Goal: Task Accomplishment & Management: Manage account settings

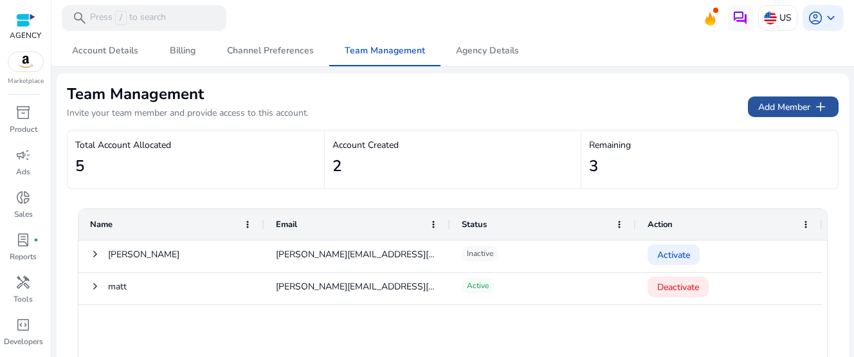
click at [787, 100] on span "Add Member add" at bounding box center [794, 106] width 70 height 15
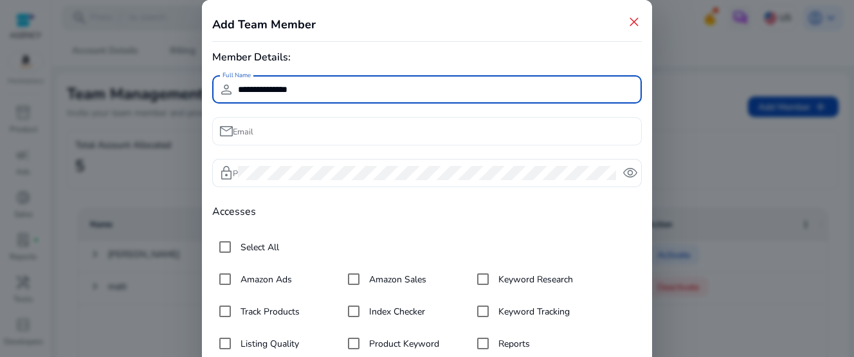
type input "**********"
click at [371, 130] on input "Email" at bounding box center [435, 131] width 394 height 14
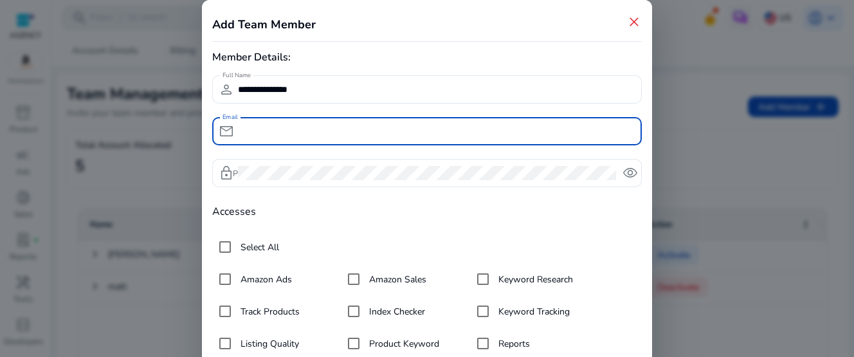
paste input "**********"
type input "**********"
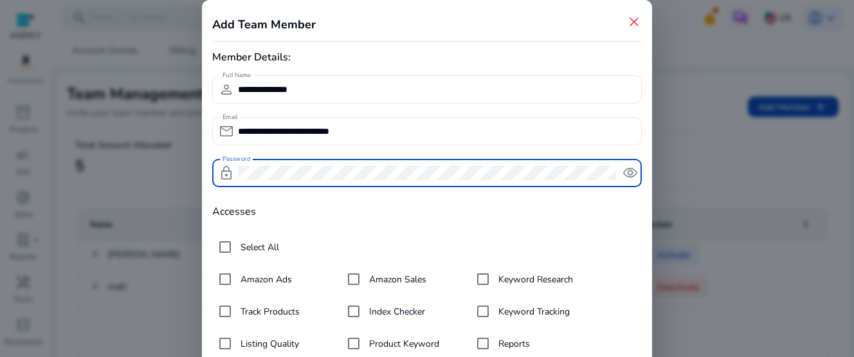
click at [630, 176] on span "remove_red_eye" at bounding box center [630, 172] width 15 height 15
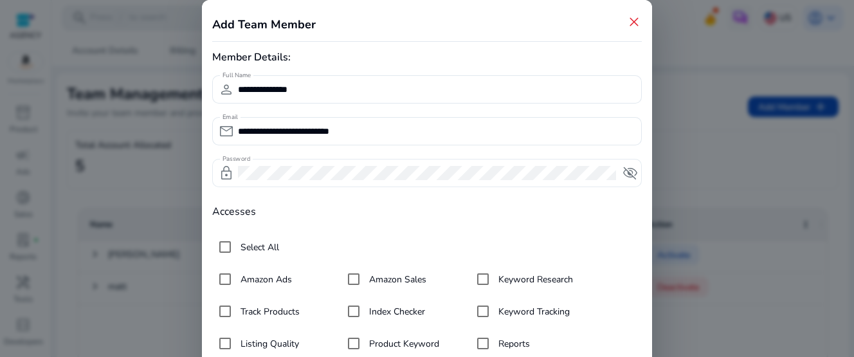
click at [630, 176] on span "visibility_off" at bounding box center [630, 172] width 15 height 15
click at [599, 223] on form "**********" at bounding box center [427, 250] width 430 height 350
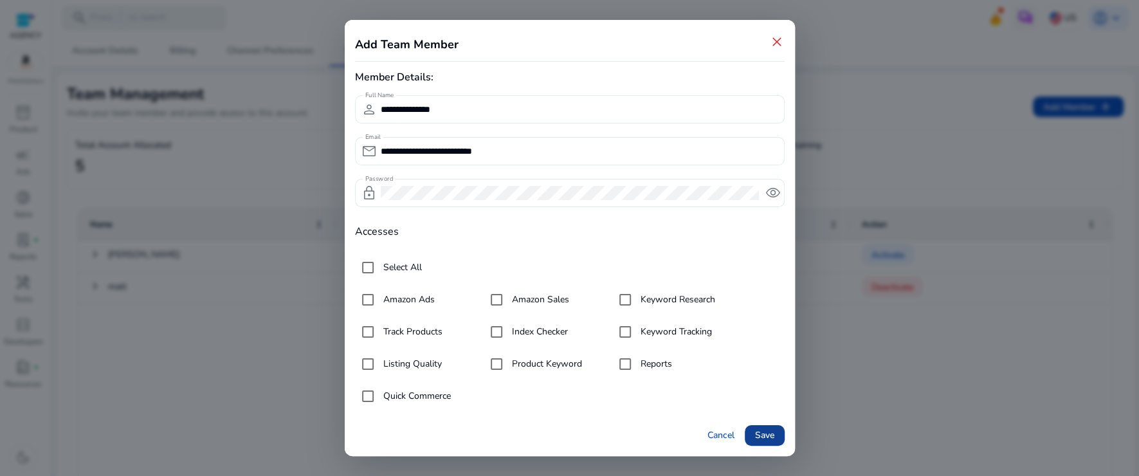
click at [766, 356] on span "Save" at bounding box center [764, 436] width 19 height 14
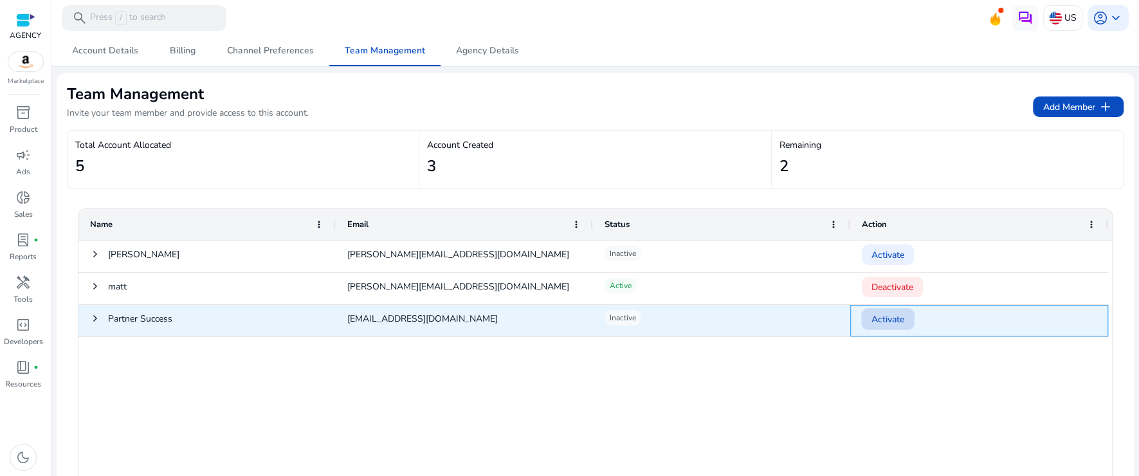
click at [854, 322] on span "Activate" at bounding box center [888, 319] width 33 height 26
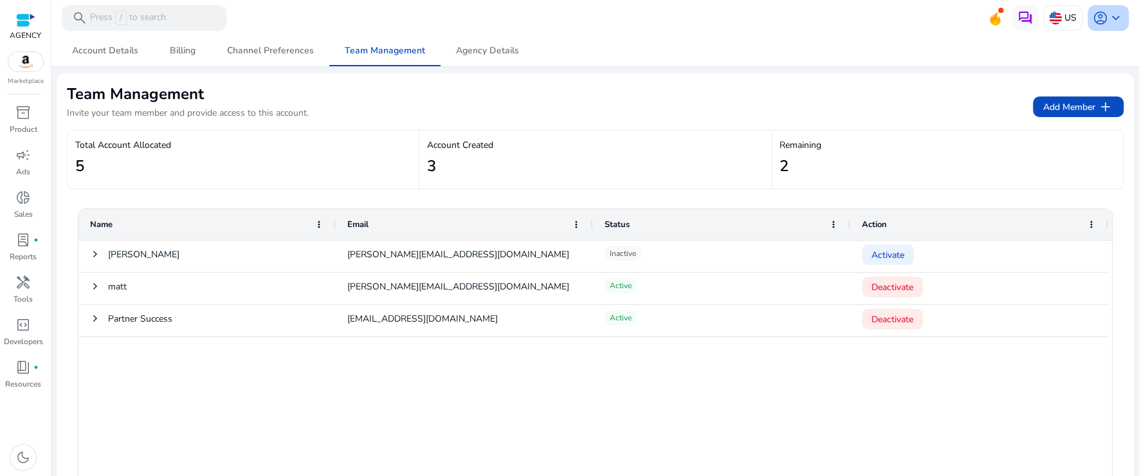
click at [854, 21] on span "keyboard_arrow_down" at bounding box center [1116, 17] width 15 height 15
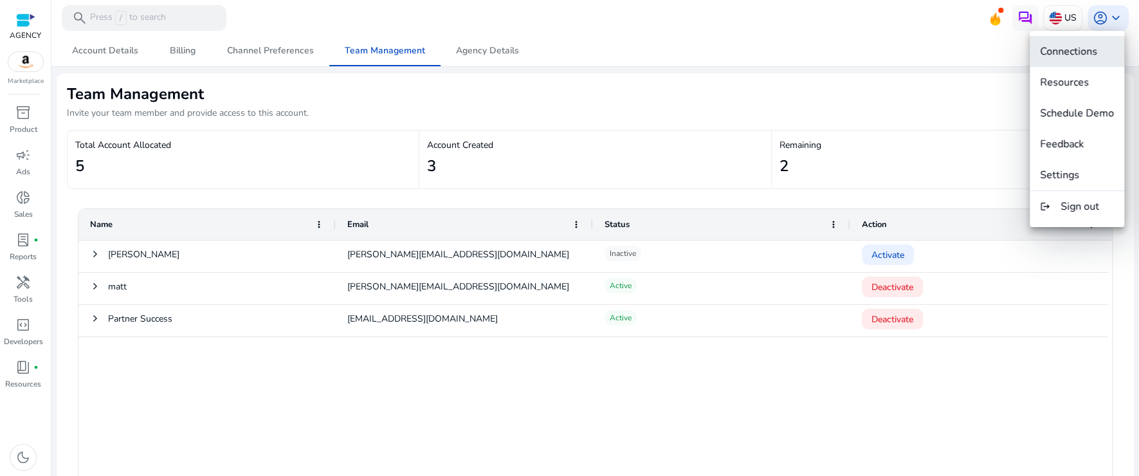
click at [854, 57] on span "Connections" at bounding box center [1068, 51] width 57 height 14
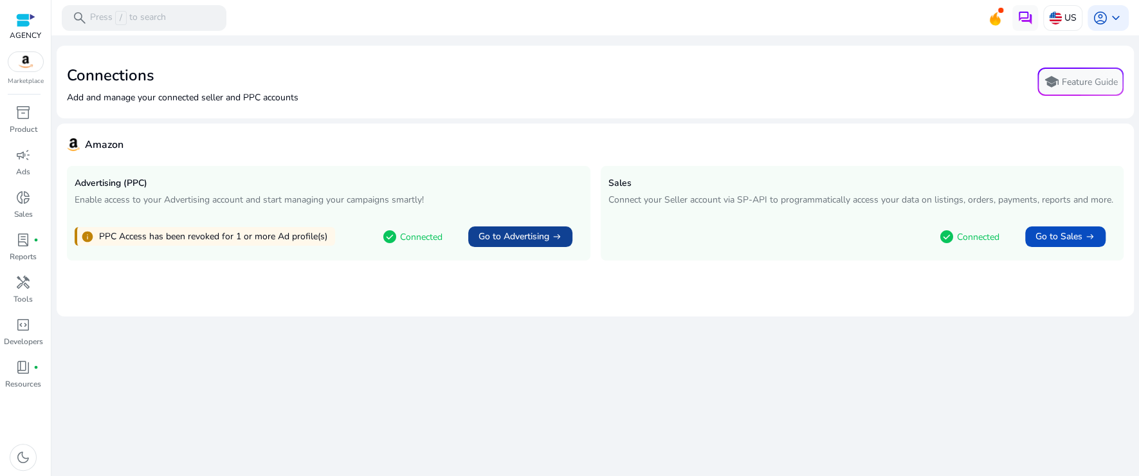
click at [555, 233] on span "arrow_right_alt" at bounding box center [557, 237] width 10 height 10
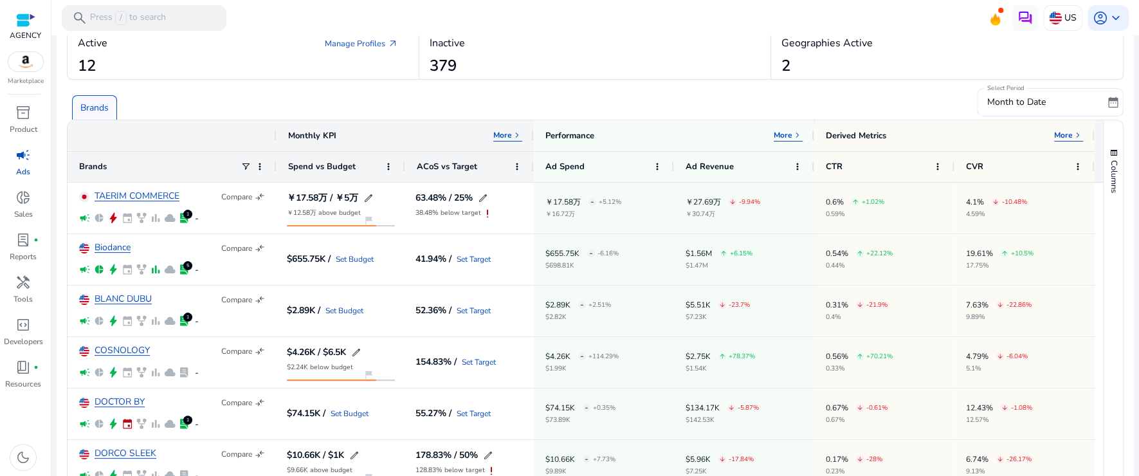
scroll to position [49, 0]
click at [503, 128] on p "More" at bounding box center [502, 133] width 19 height 10
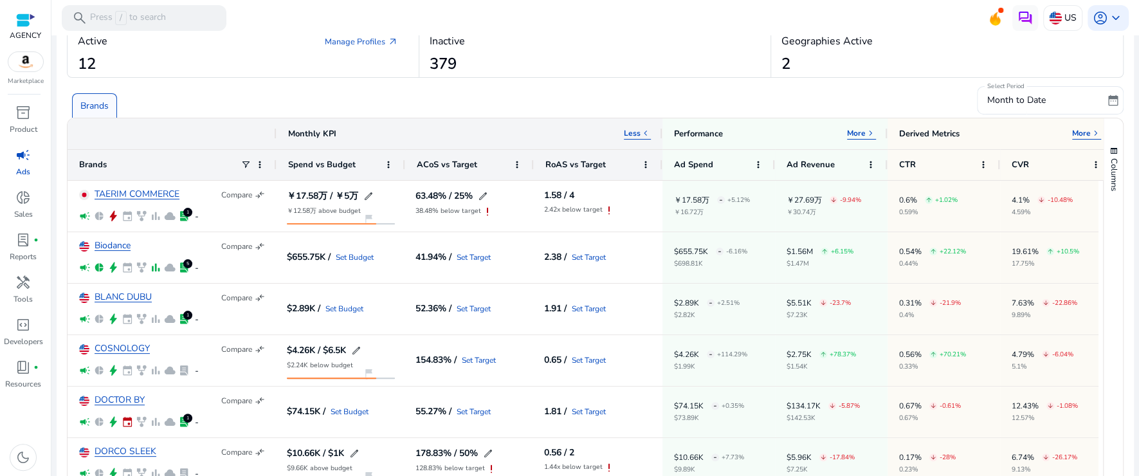
click at [19, 149] on span "campaign" at bounding box center [22, 154] width 15 height 15
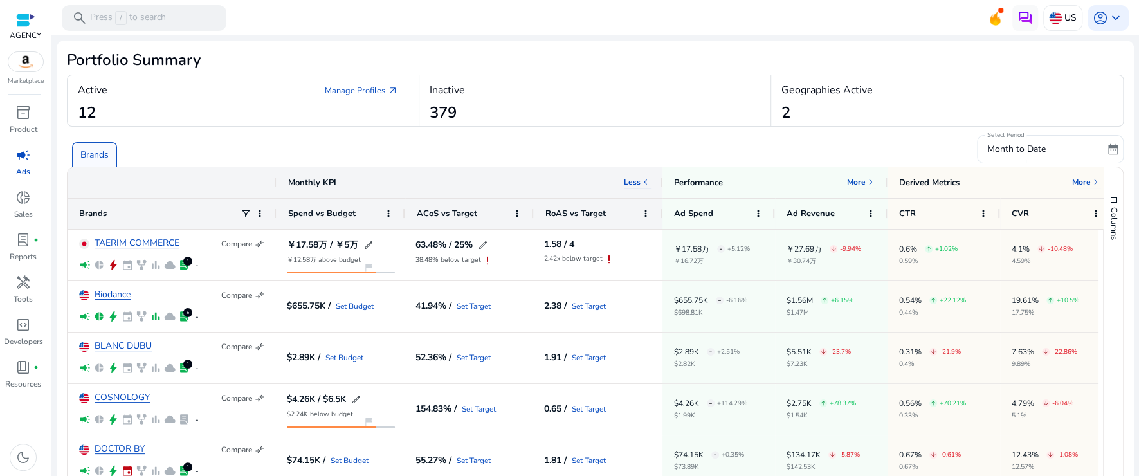
click at [100, 153] on p "Brands" at bounding box center [94, 155] width 28 height 14
click at [361, 89] on link "Manage Profiles arrow_outward" at bounding box center [362, 90] width 94 height 23
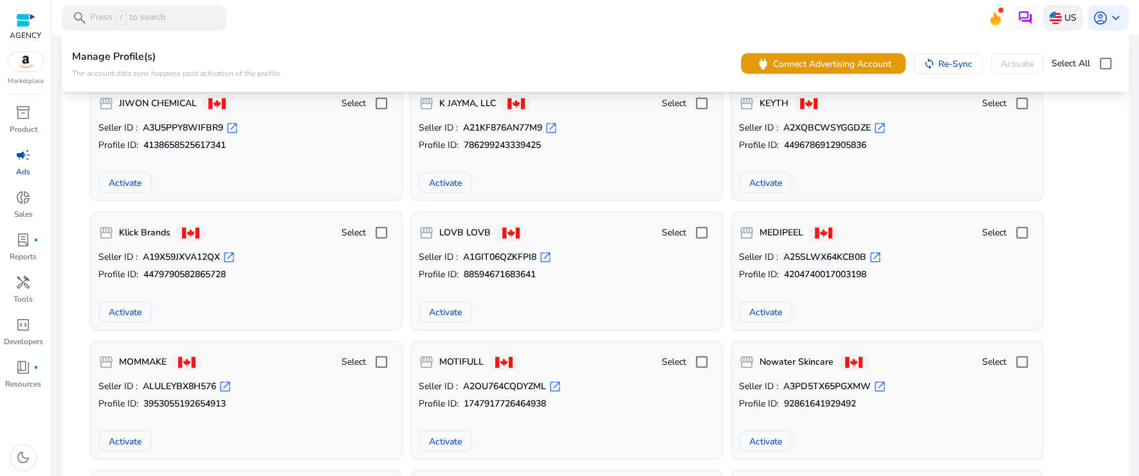
click at [854, 19] on p "US" at bounding box center [1071, 17] width 12 height 23
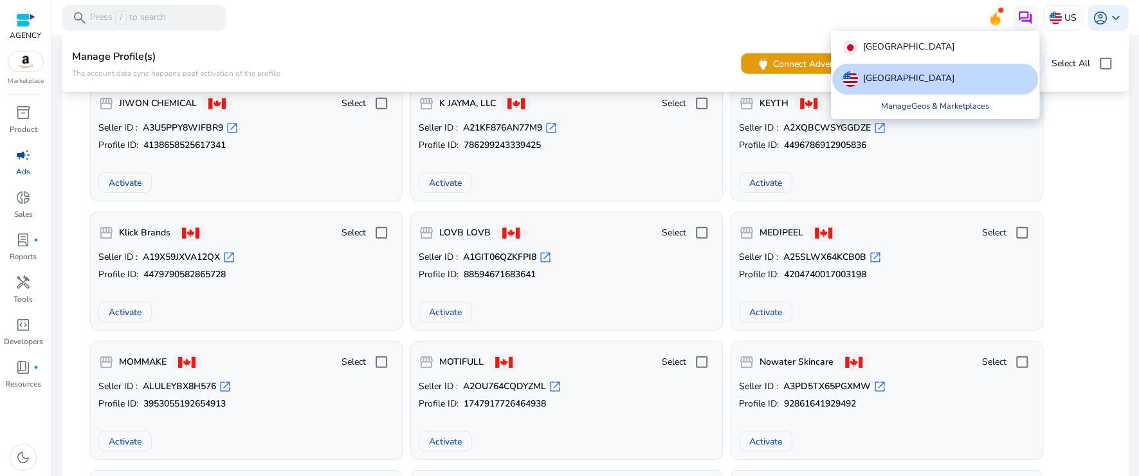
click at [854, 111] on link "Manage Geos & Marketplaces" at bounding box center [935, 106] width 129 height 23
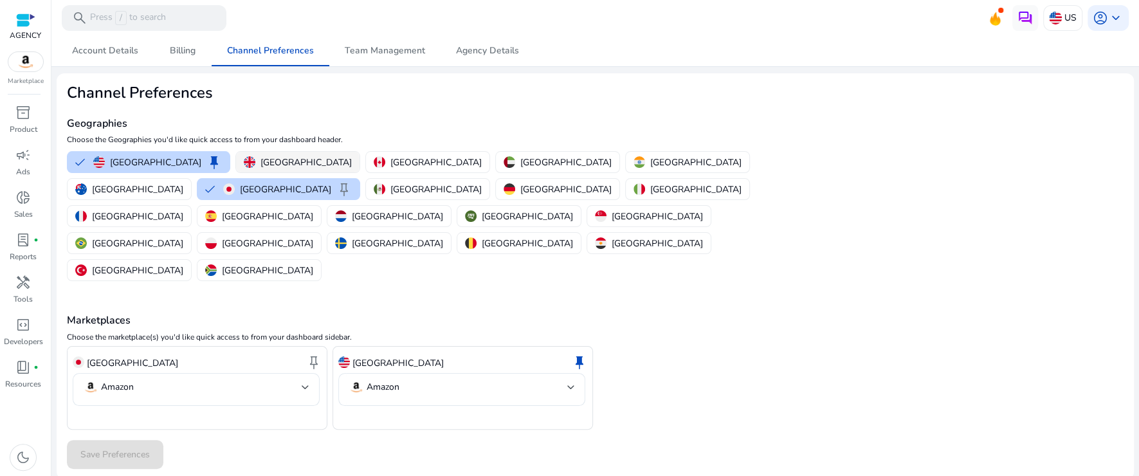
click at [267, 163] on p "[GEOGRAPHIC_DATA]" at bounding box center [306, 163] width 91 height 14
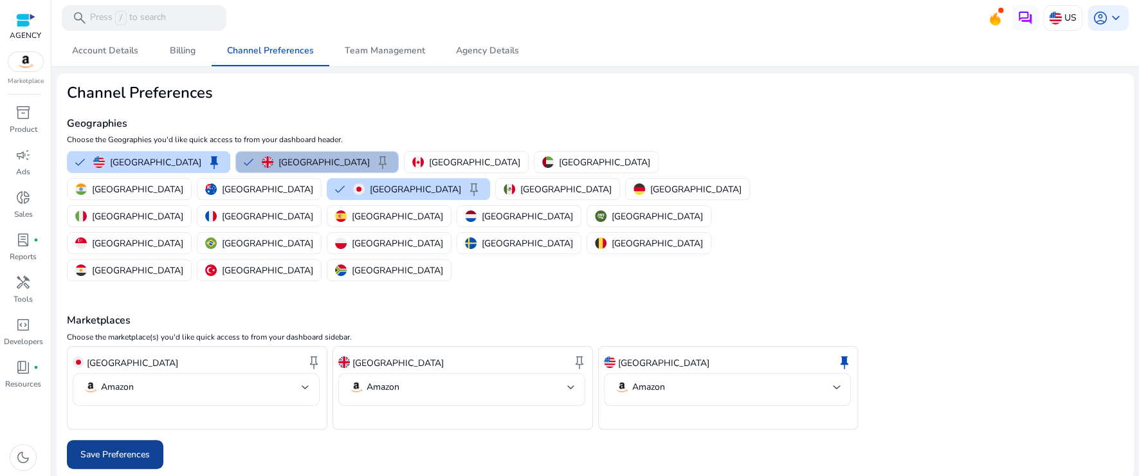
click at [142, 356] on span "Save Preferences" at bounding box center [114, 455] width 69 height 14
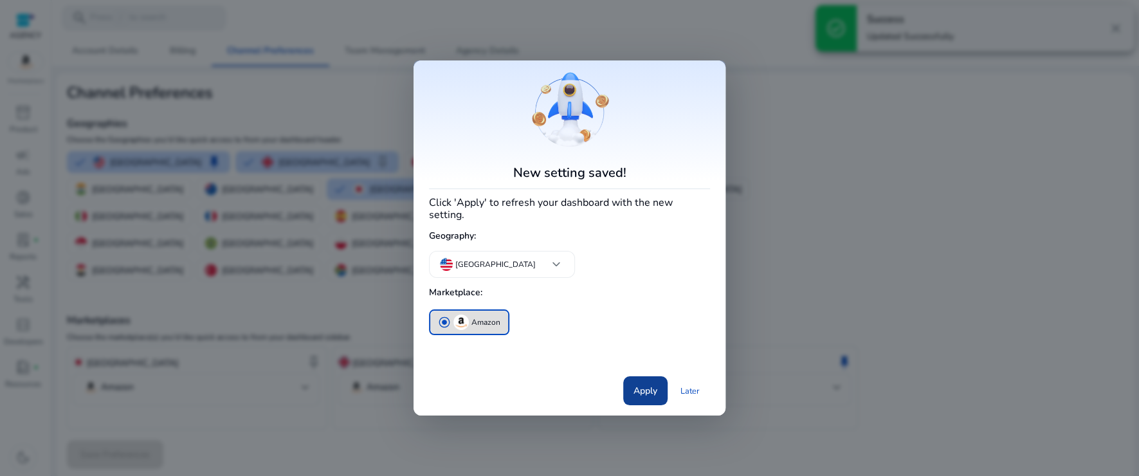
click at [647, 356] on span "Apply" at bounding box center [646, 391] width 24 height 14
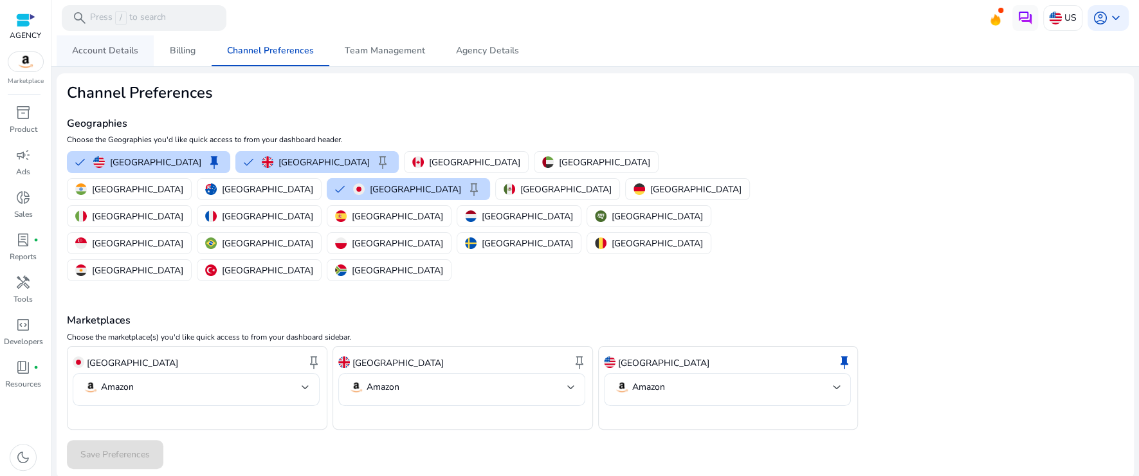
click at [141, 54] on link "Account Details" at bounding box center [105, 50] width 97 height 31
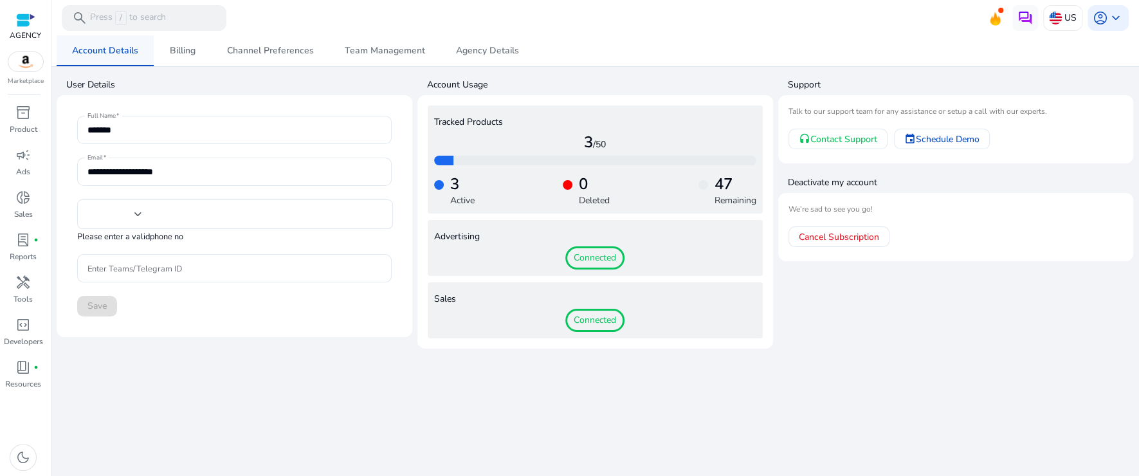
type input "***"
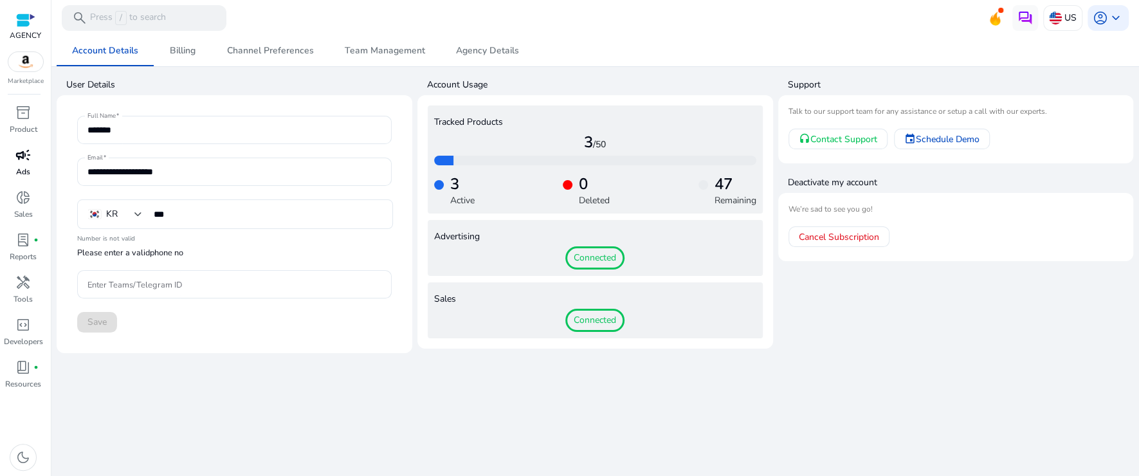
click at [14, 176] on link "campaign Ads" at bounding box center [23, 166] width 46 height 42
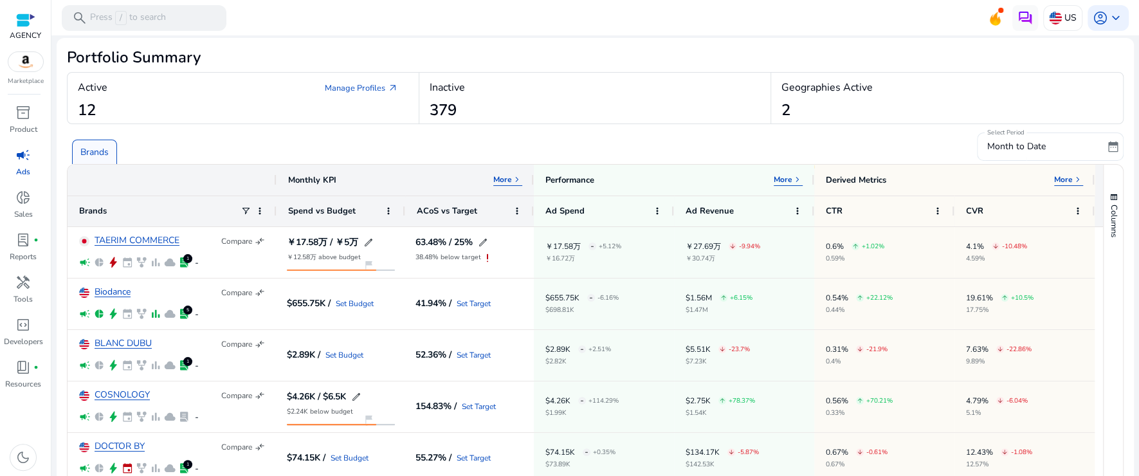
scroll to position [3, 0]
click at [223, 78] on div "Active Manage Profiles arrow_outward" at bounding box center [243, 87] width 331 height 23
click at [350, 80] on link "Manage Profiles arrow_outward" at bounding box center [362, 87] width 94 height 23
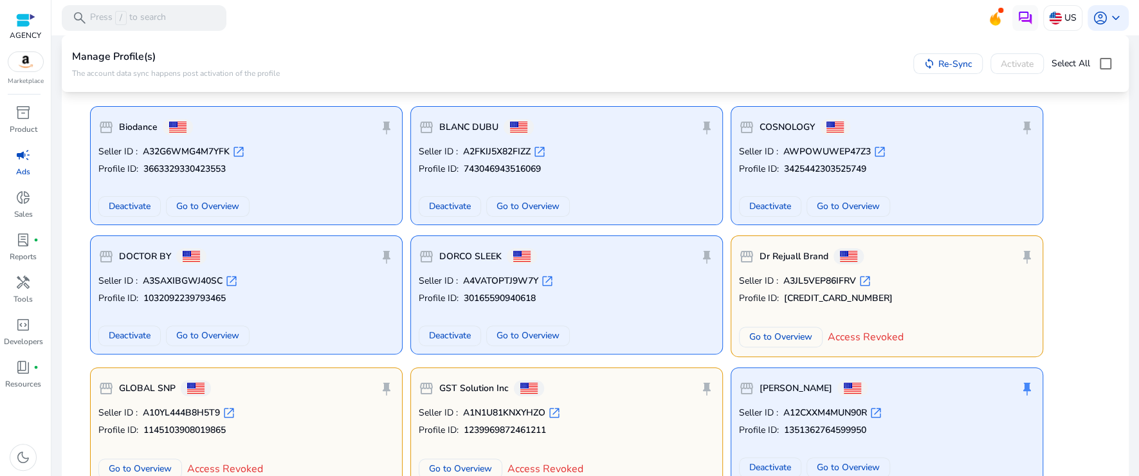
scroll to position [129, 0]
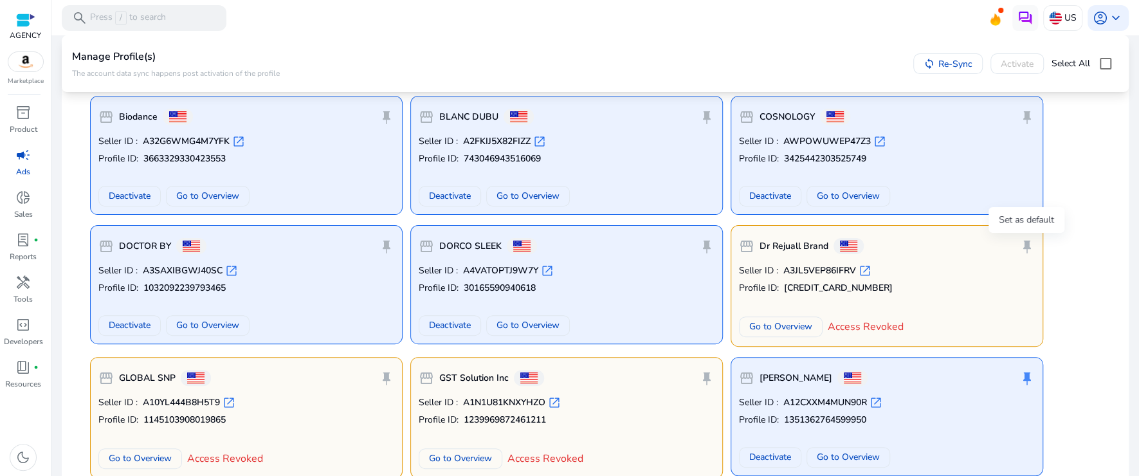
click at [854, 246] on span "push_pin" at bounding box center [1027, 246] width 15 height 15
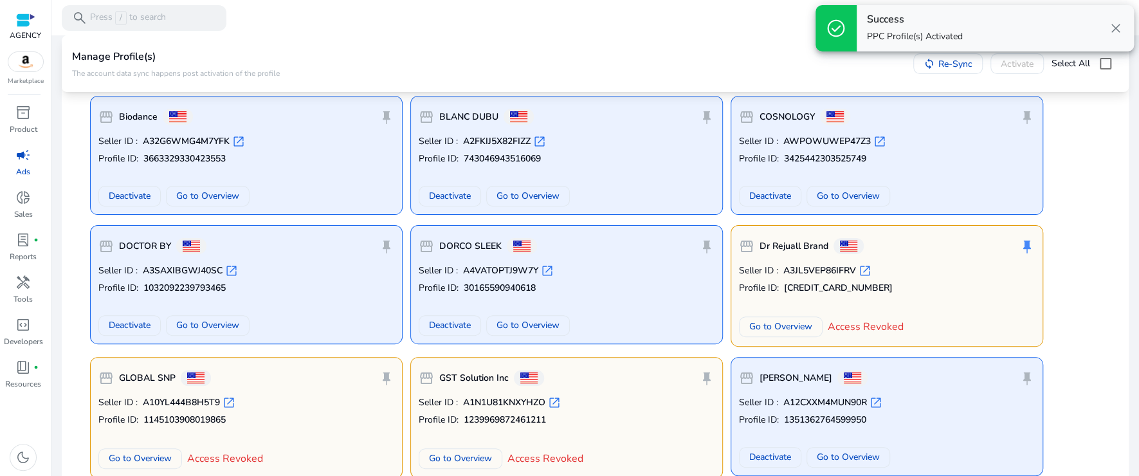
click at [854, 247] on div "push_pin" at bounding box center [1027, 247] width 15 height 26
click at [854, 244] on div "push_pin" at bounding box center [1027, 247] width 15 height 26
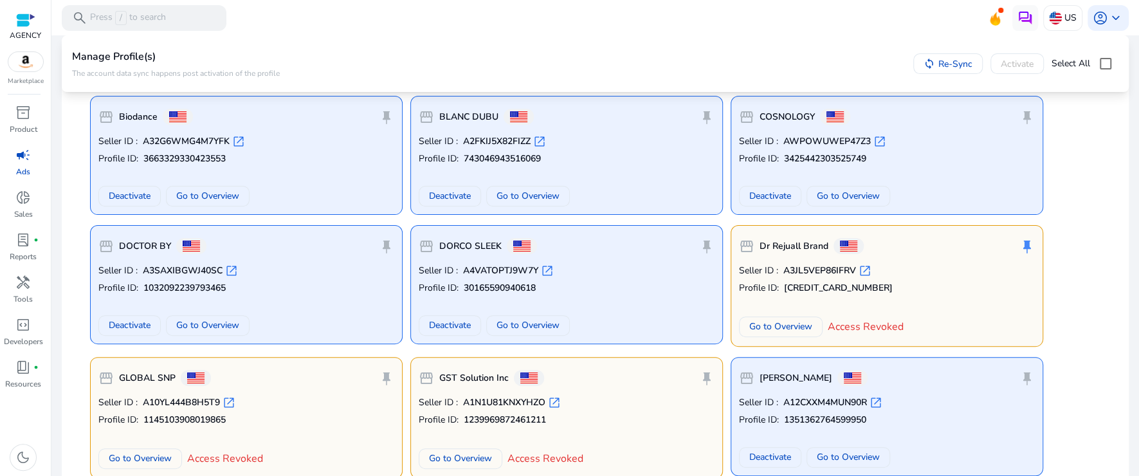
click at [854, 250] on div "push_pin" at bounding box center [1027, 247] width 15 height 26
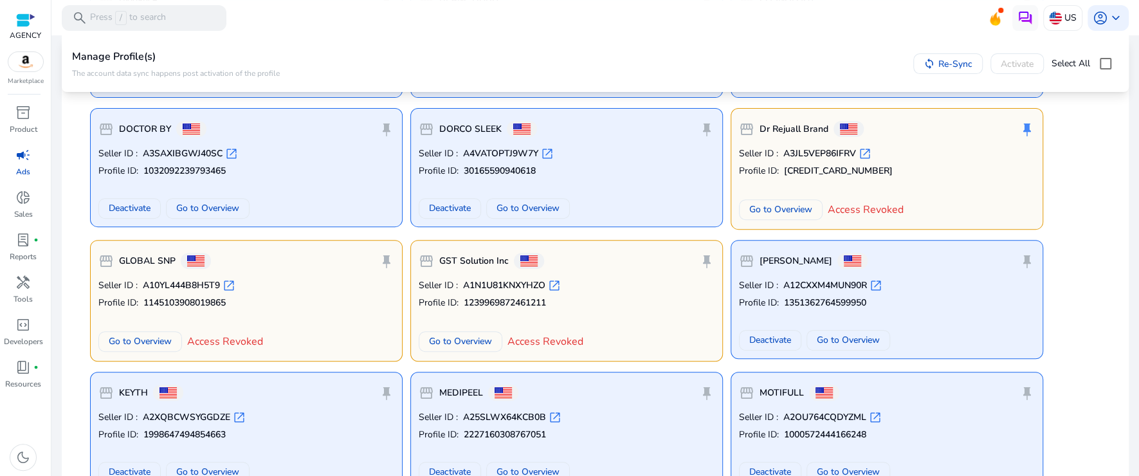
click at [854, 127] on div "push_pin" at bounding box center [1027, 129] width 15 height 26
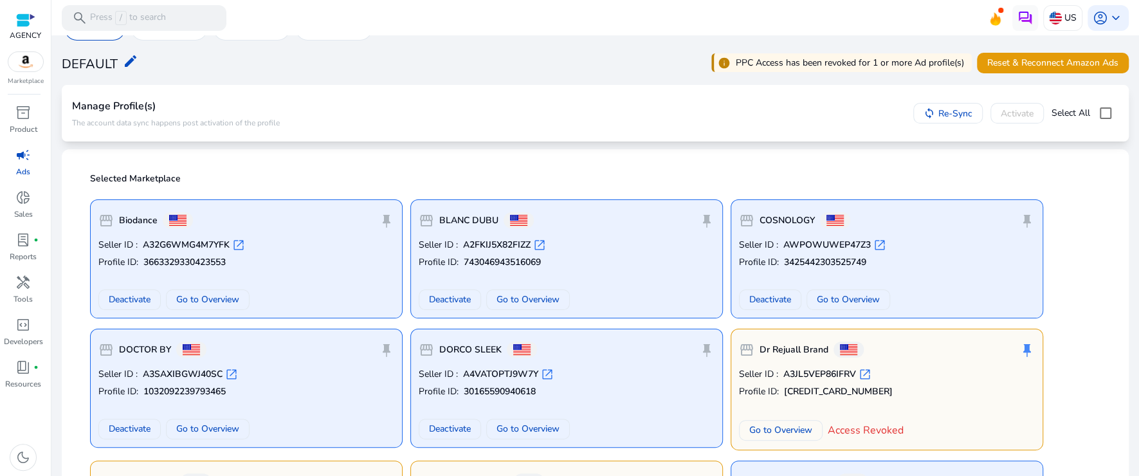
scroll to position [19, 0]
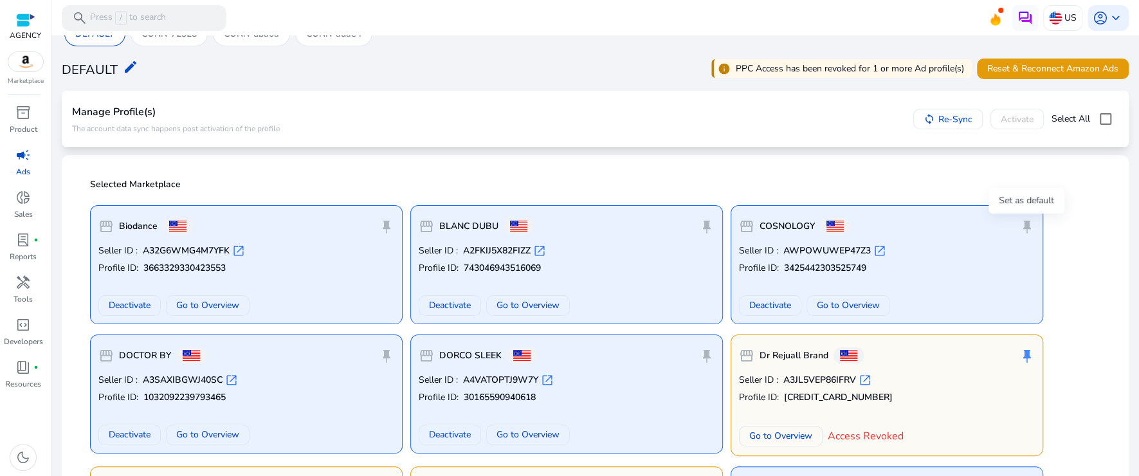
click at [854, 214] on div "Set as default" at bounding box center [1027, 201] width 76 height 26
click at [854, 223] on span "push_pin" at bounding box center [1027, 226] width 15 height 15
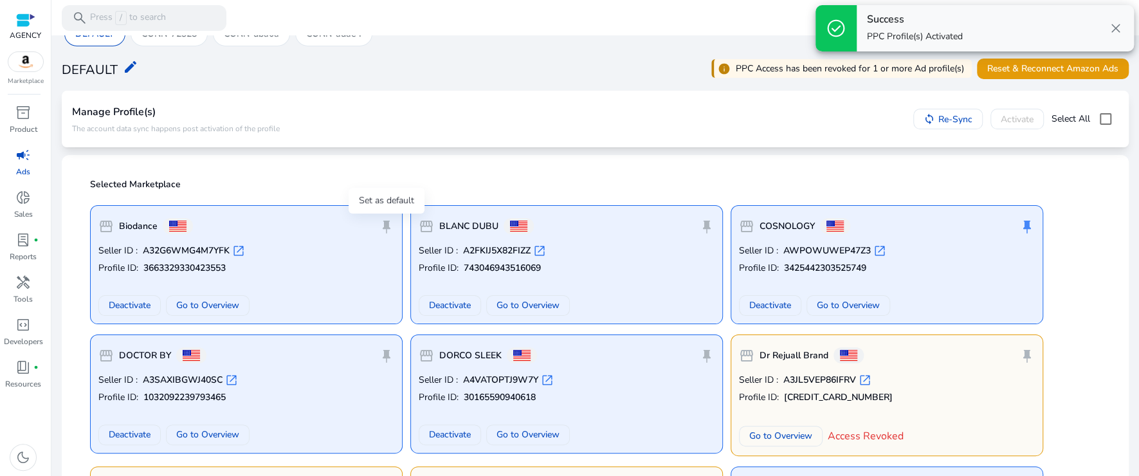
click at [386, 226] on span "push_pin" at bounding box center [386, 226] width 15 height 15
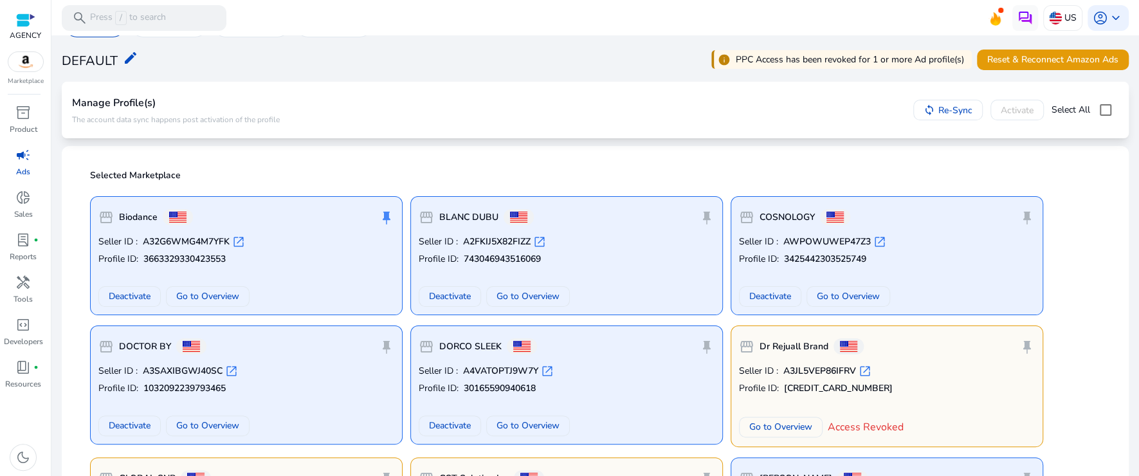
scroll to position [348, 0]
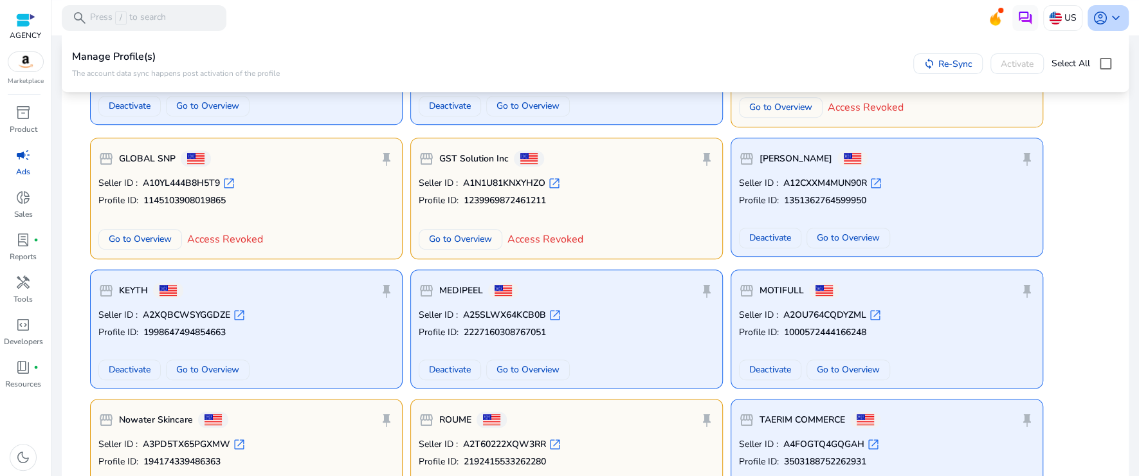
click at [854, 14] on span "keyboard_arrow_down" at bounding box center [1116, 17] width 15 height 15
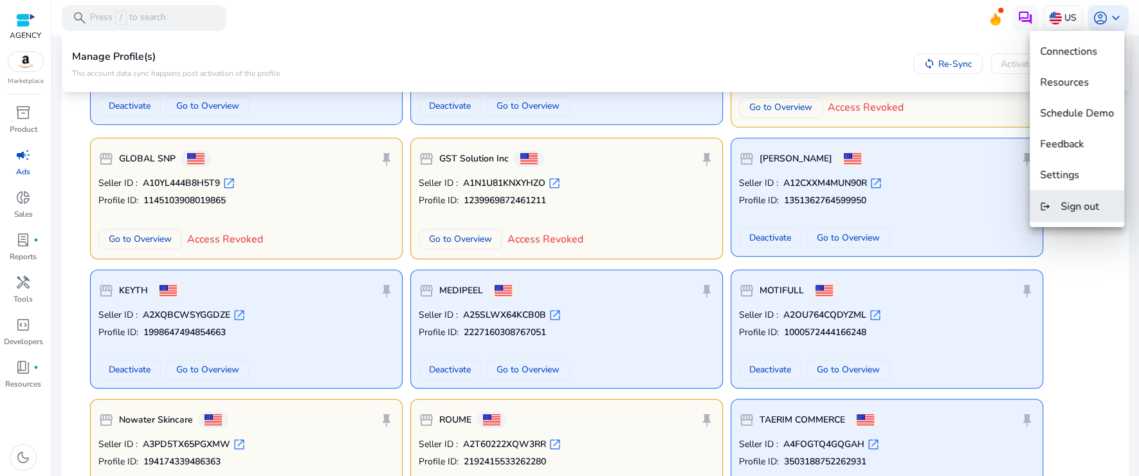
click at [854, 200] on span "Sign out" at bounding box center [1080, 206] width 39 height 14
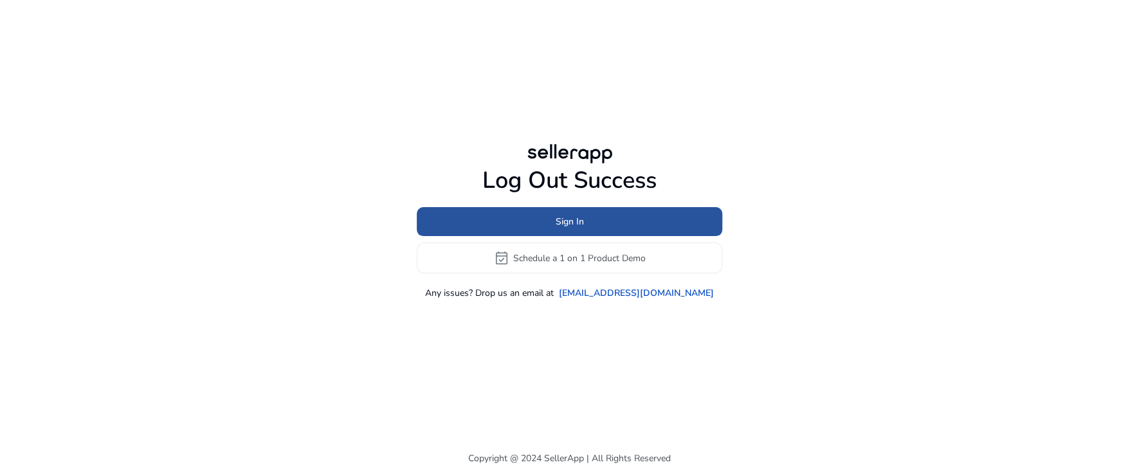
click at [652, 218] on span at bounding box center [570, 222] width 306 height 31
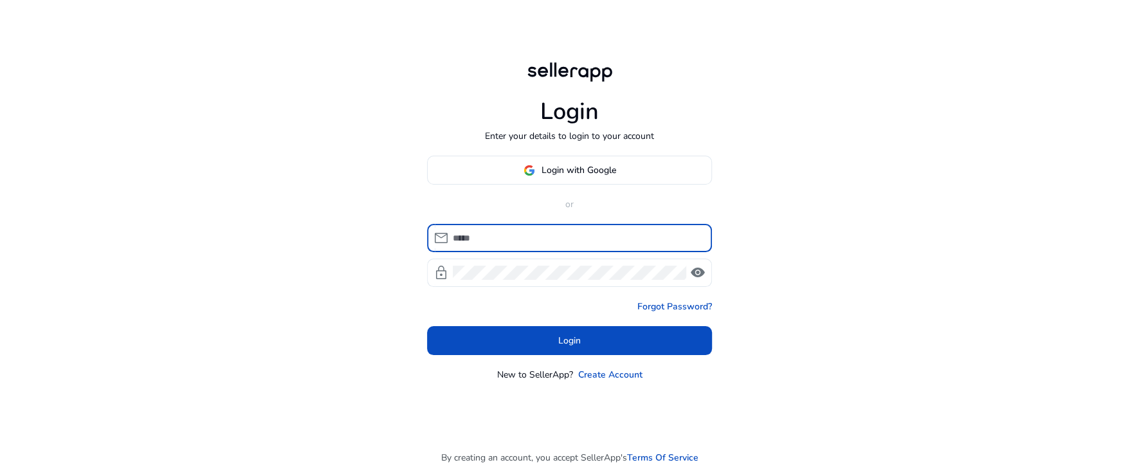
type input "**********"
click at [536, 256] on div "**********" at bounding box center [569, 255] width 285 height 63
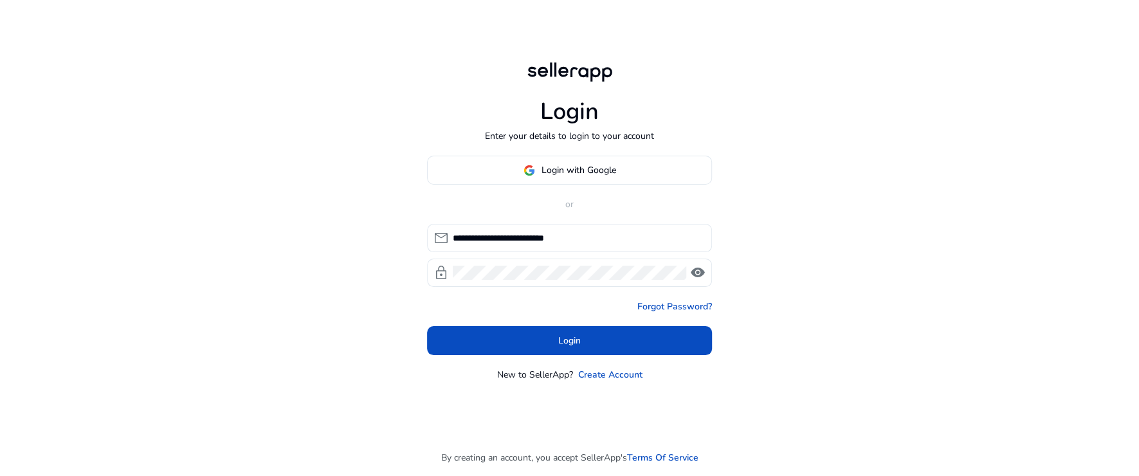
click at [542, 353] on span at bounding box center [569, 341] width 285 height 31
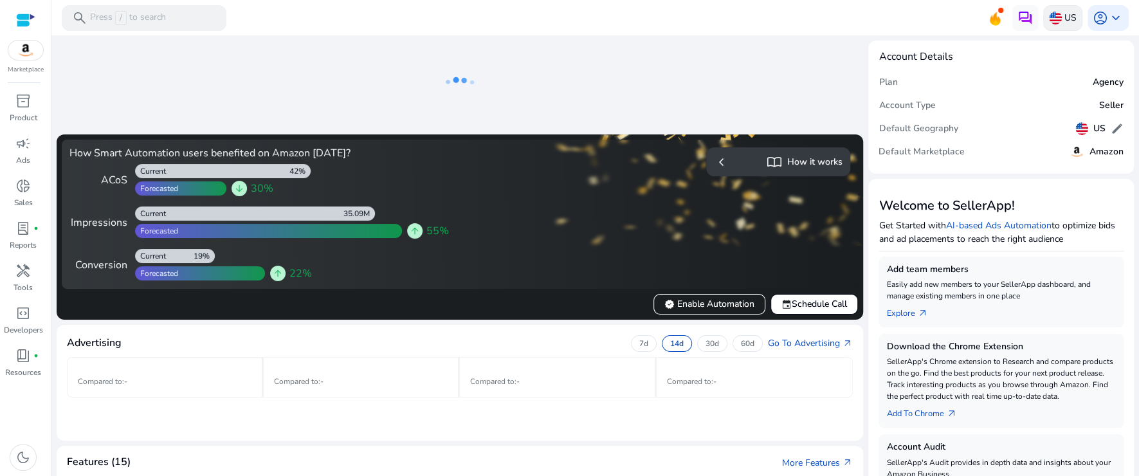
click at [854, 22] on p "US" at bounding box center [1071, 17] width 12 height 23
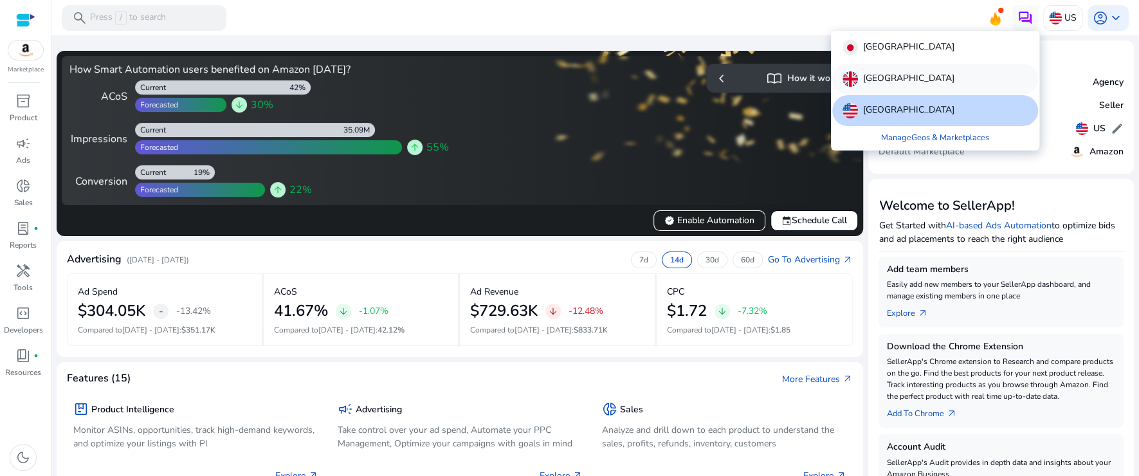
click at [854, 65] on div "[GEOGRAPHIC_DATA]" at bounding box center [936, 79] width 206 height 31
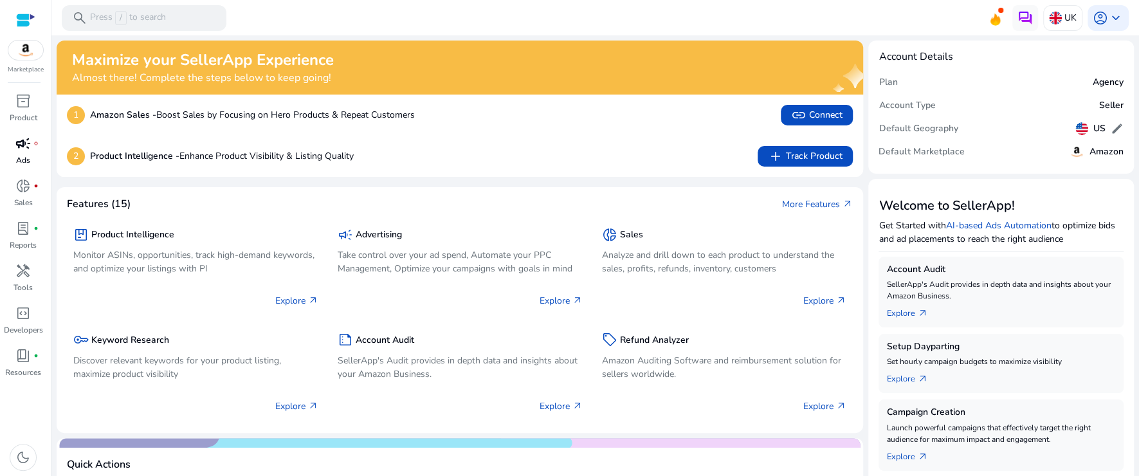
click at [8, 151] on div "campaign fiber_manual_record" at bounding box center [23, 143] width 36 height 21
